Goal: Find specific page/section: Find specific page/section

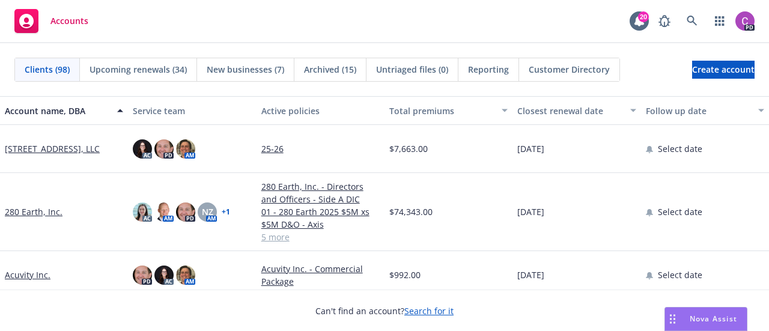
click at [547, 76] on div "Customer Directory" at bounding box center [569, 69] width 100 height 23
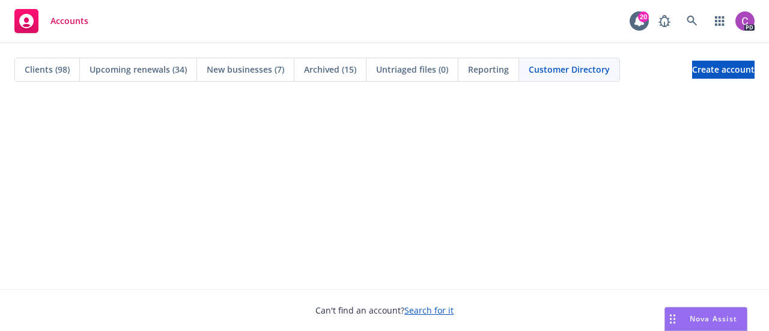
click at [543, 69] on span "Customer Directory" at bounding box center [569, 69] width 81 height 13
